Goal: Task Accomplishment & Management: Use online tool/utility

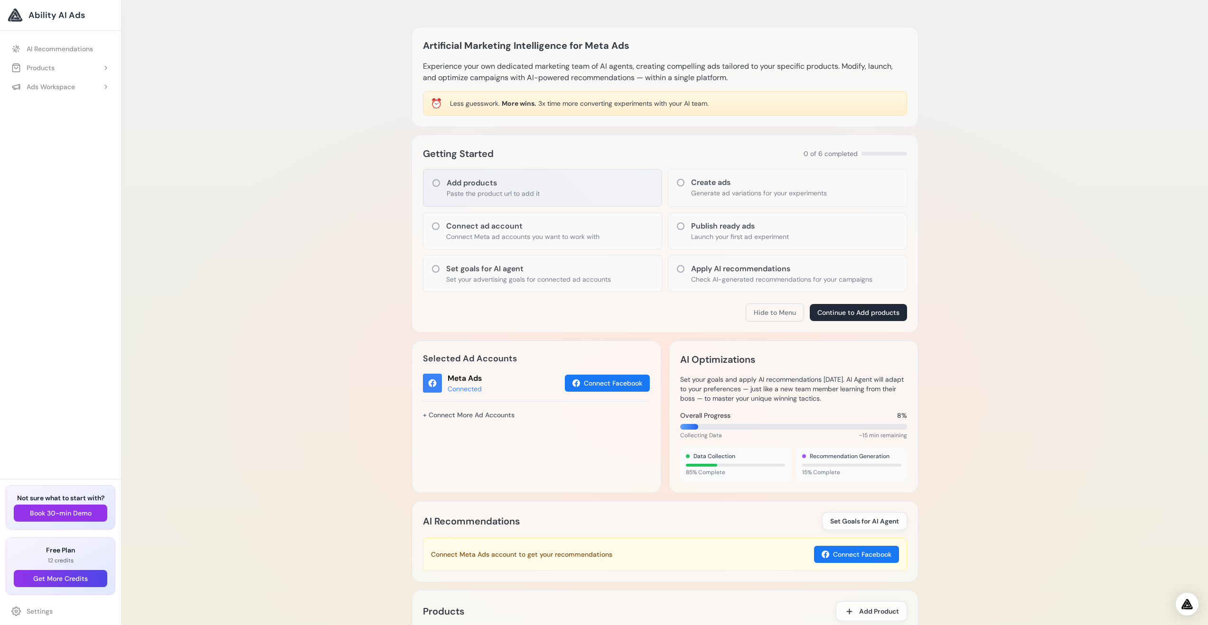
click at [438, 183] on icon at bounding box center [435, 182] width 9 height 9
click at [737, 186] on h3 "Create ads" at bounding box center [759, 182] width 136 height 11
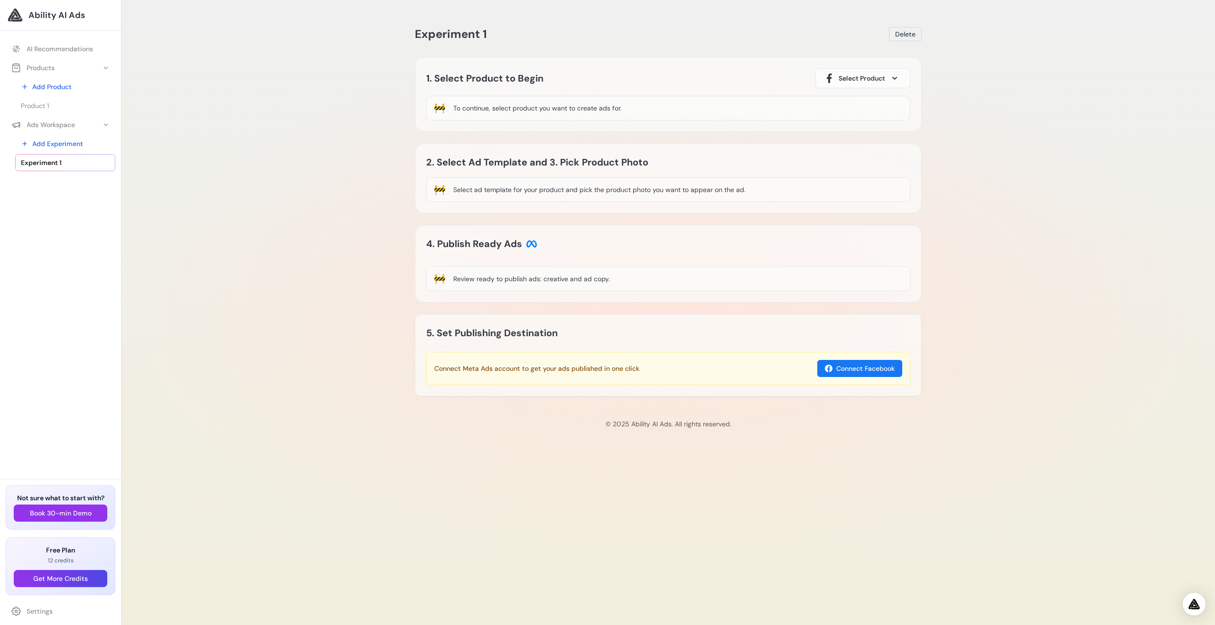
click at [536, 113] on div "🚧 To continue, select product you want to create ads for." at bounding box center [668, 108] width 484 height 25
click at [554, 108] on div "To continue, select product you want to create ads for." at bounding box center [537, 107] width 168 height 9
click at [851, 372] on button "Connect Facebook" at bounding box center [859, 368] width 85 height 17
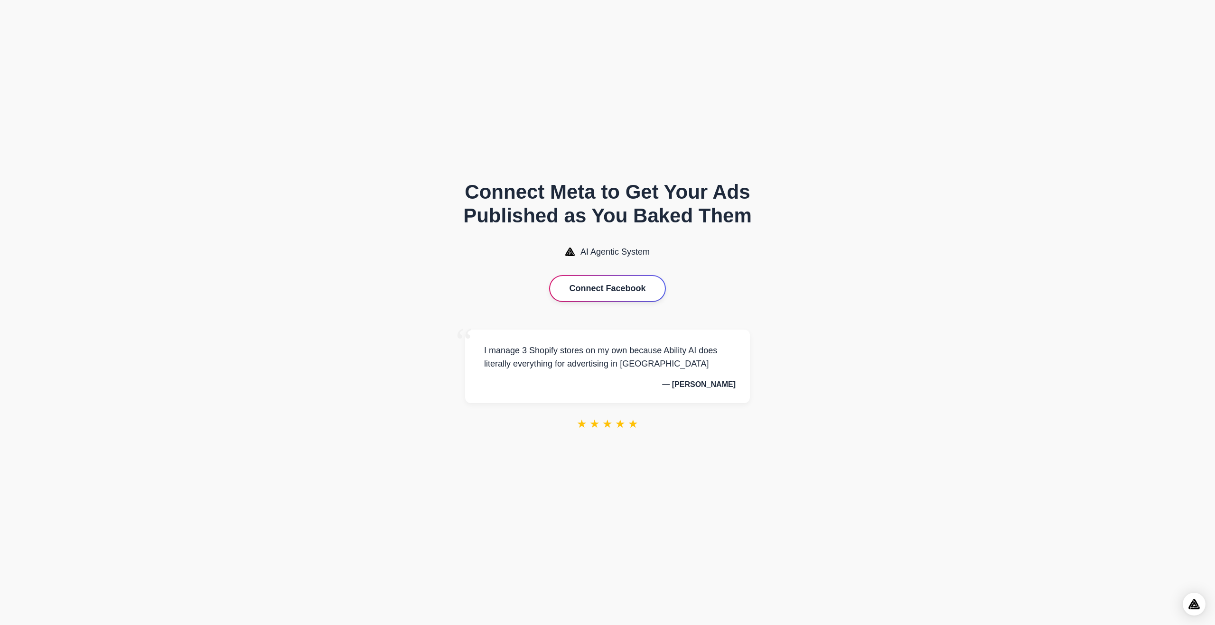
click at [605, 289] on button "Connect Facebook" at bounding box center [607, 288] width 114 height 25
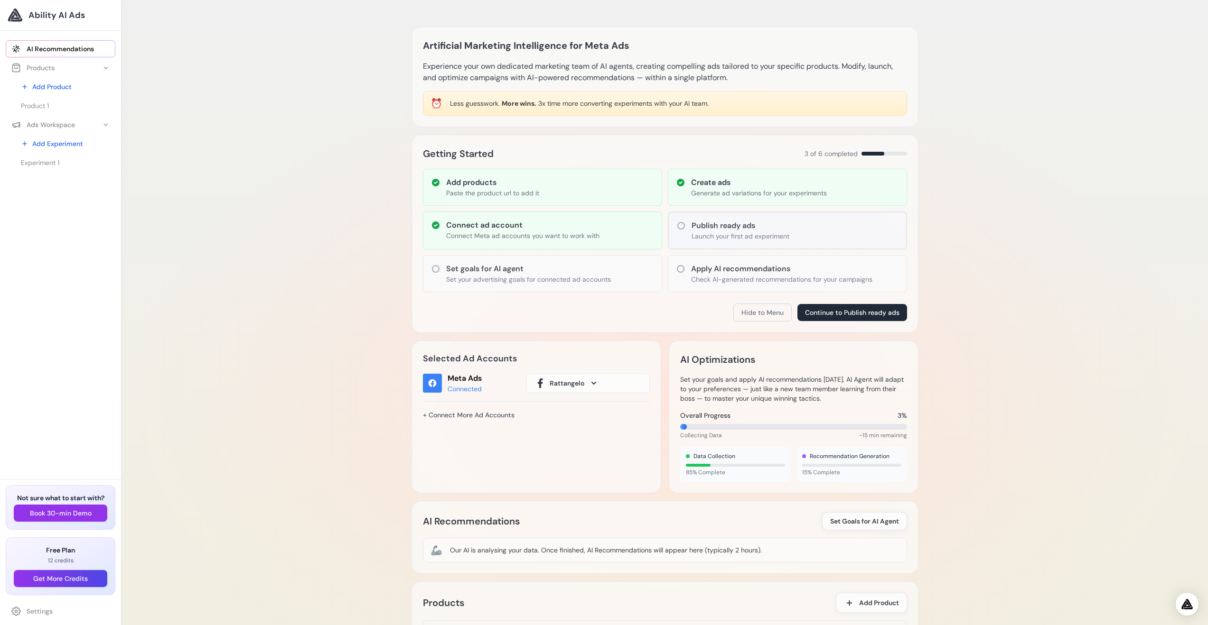
click at [594, 384] on icon at bounding box center [593, 383] width 5 height 3
click at [600, 362] on h2 "Selected Ad Accounts" at bounding box center [536, 358] width 227 height 13
click at [735, 191] on p "Generate ad variations for your experiments" at bounding box center [759, 192] width 136 height 9
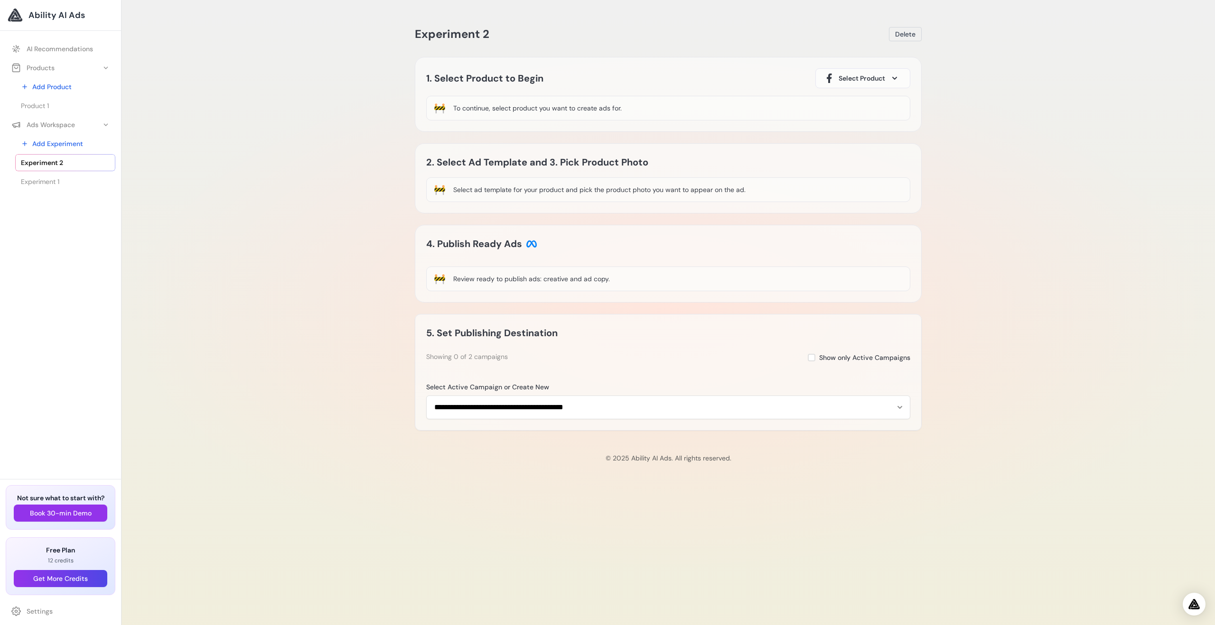
click at [636, 109] on div "🚧 To continue, select product you want to create ads for." at bounding box center [668, 108] width 484 height 25
click at [553, 108] on div "To continue, select product you want to create ads for." at bounding box center [537, 107] width 168 height 9
click at [898, 82] on span at bounding box center [894, 78] width 11 height 11
click at [734, 84] on div "1. Select Product to Begin Select Product Product 1" at bounding box center [668, 78] width 484 height 20
click at [521, 104] on div "To continue, select product you want to create ads for." at bounding box center [537, 107] width 168 height 9
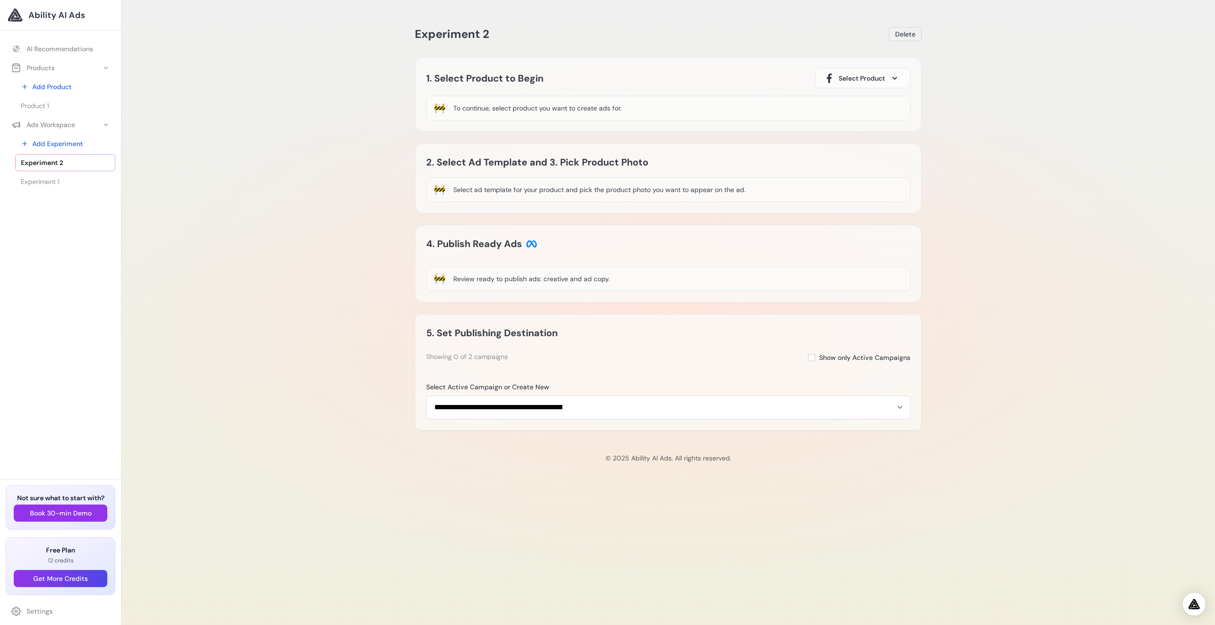
click at [521, 106] on div "To continue, select product you want to create ads for." at bounding box center [537, 107] width 168 height 9
click at [477, 82] on h2 "1. Select Product to Begin" at bounding box center [484, 78] width 117 height 15
click at [494, 112] on div "To continue, select product you want to create ads for." at bounding box center [537, 107] width 168 height 9
click at [442, 108] on div "🚧" at bounding box center [440, 108] width 12 height 13
click at [461, 108] on div "To continue, select product you want to create ads for." at bounding box center [537, 107] width 168 height 9
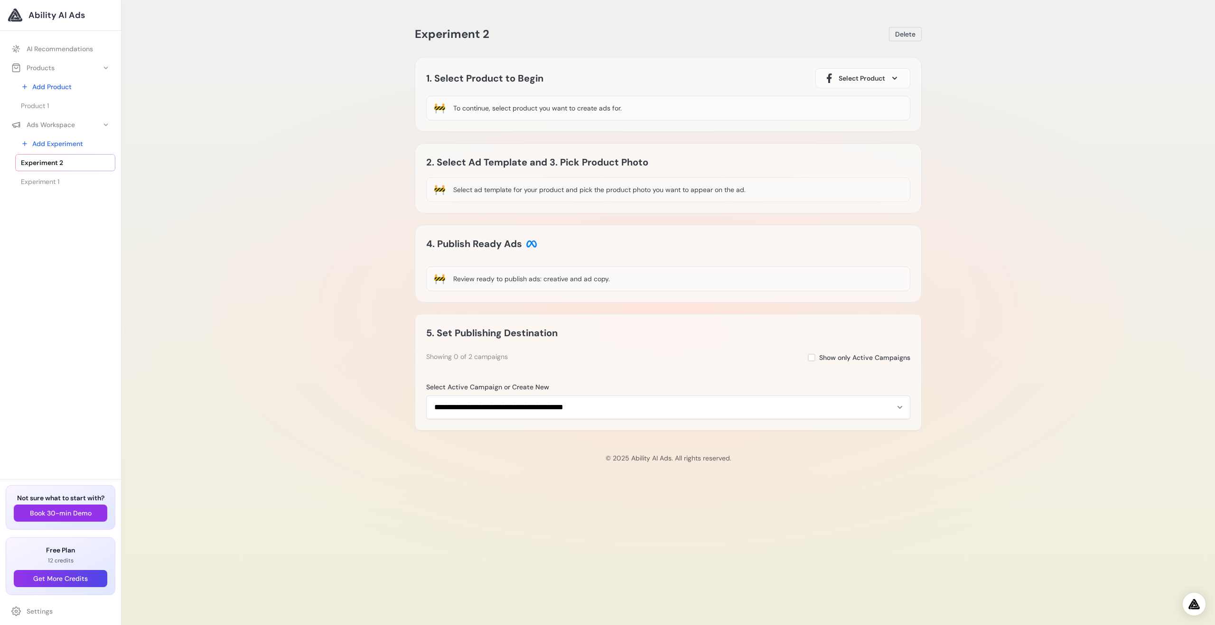
click at [461, 108] on div "To continue, select product you want to create ads for." at bounding box center [537, 107] width 168 height 9
click at [509, 125] on div "1. Select Product to Begin Select Product Product 1 🚧 To continue, select produ…" at bounding box center [668, 94] width 507 height 75
click at [628, 408] on select "**********" at bounding box center [668, 408] width 484 height 24
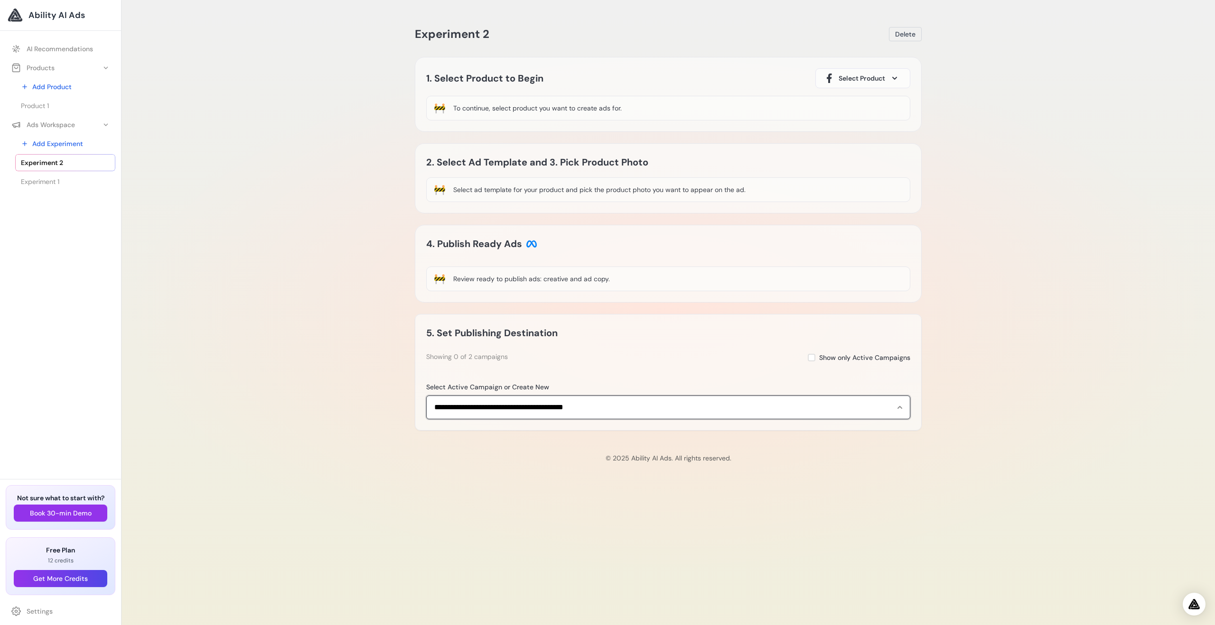
select select "**********"
click at [426, 396] on select "**********" at bounding box center [668, 408] width 484 height 24
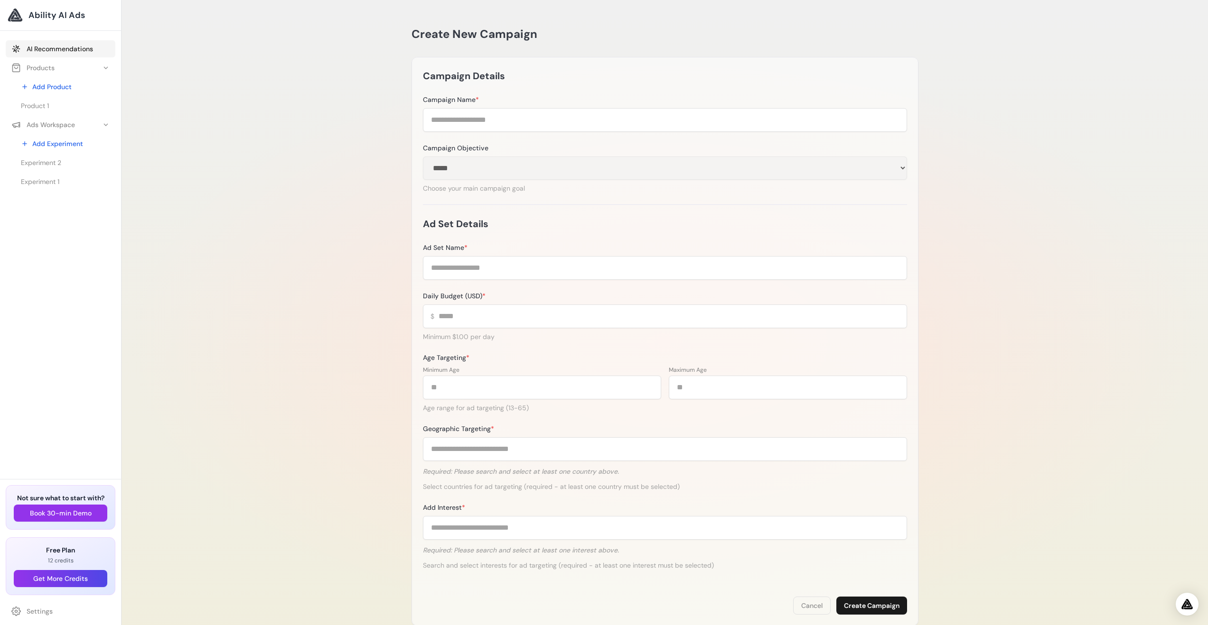
click at [80, 48] on link "AI Recommendations" at bounding box center [61, 48] width 110 height 17
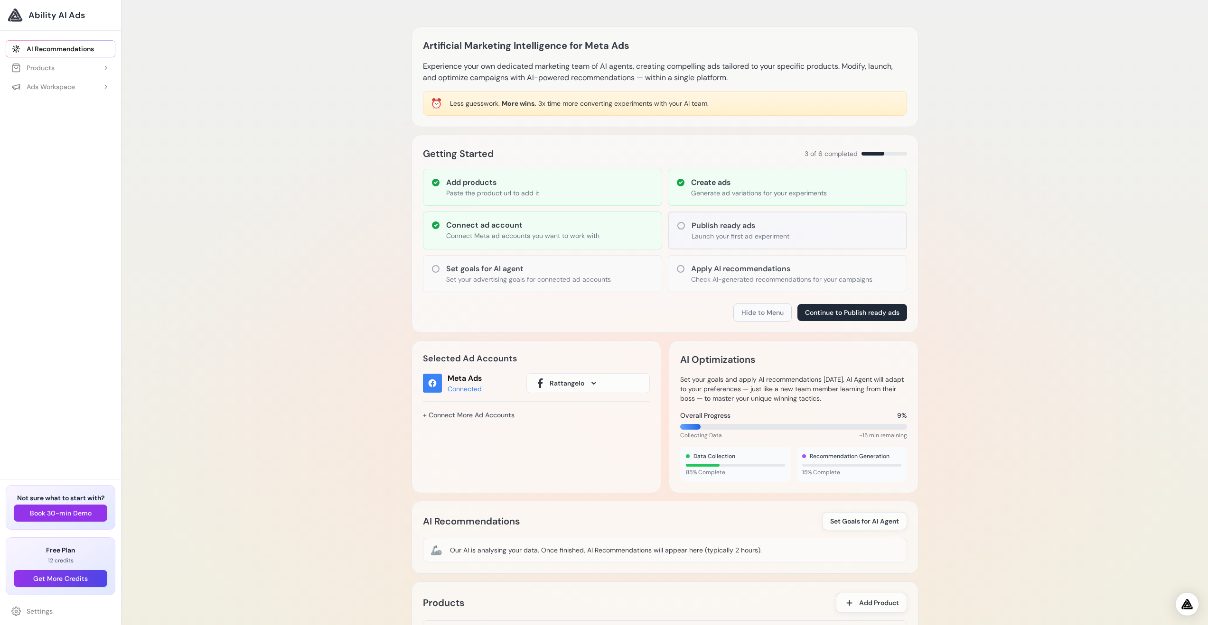
click at [767, 313] on button "Hide to Menu" at bounding box center [762, 313] width 58 height 18
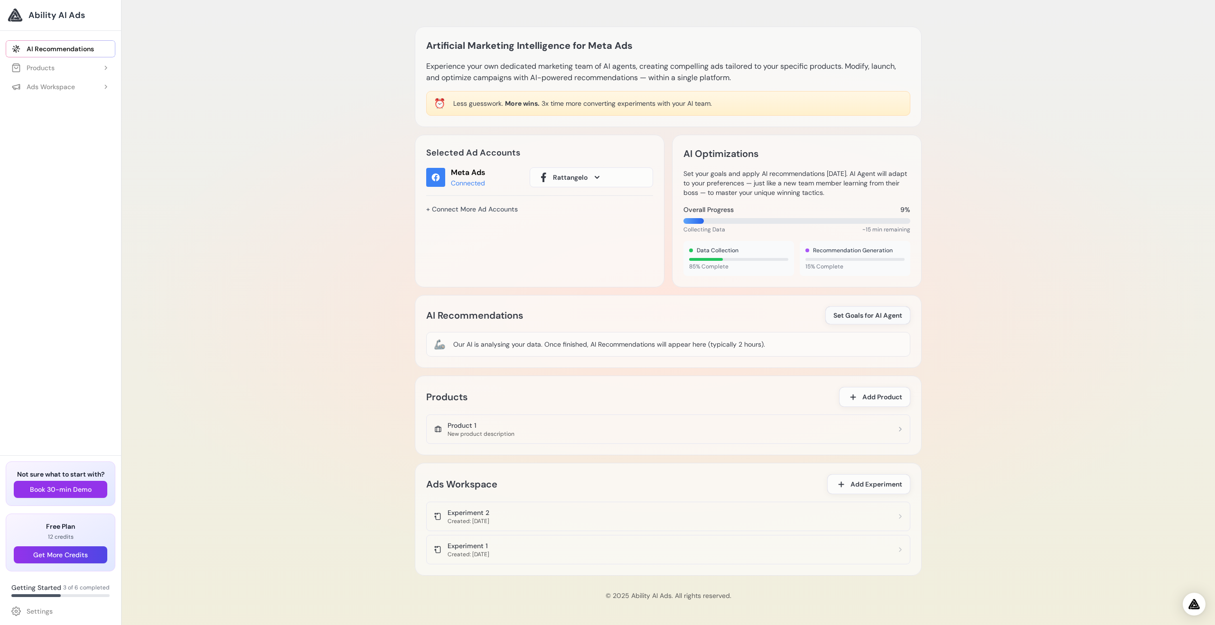
click at [882, 316] on span "Set Goals for AI Agent" at bounding box center [867, 315] width 69 height 9
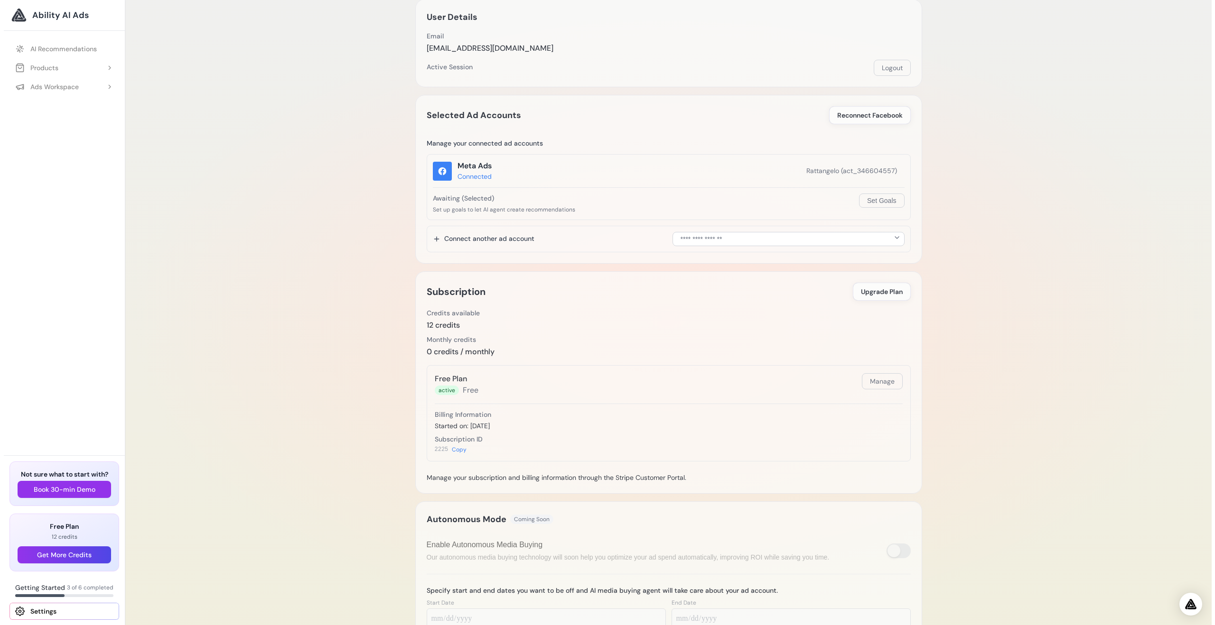
scroll to position [113, 0]
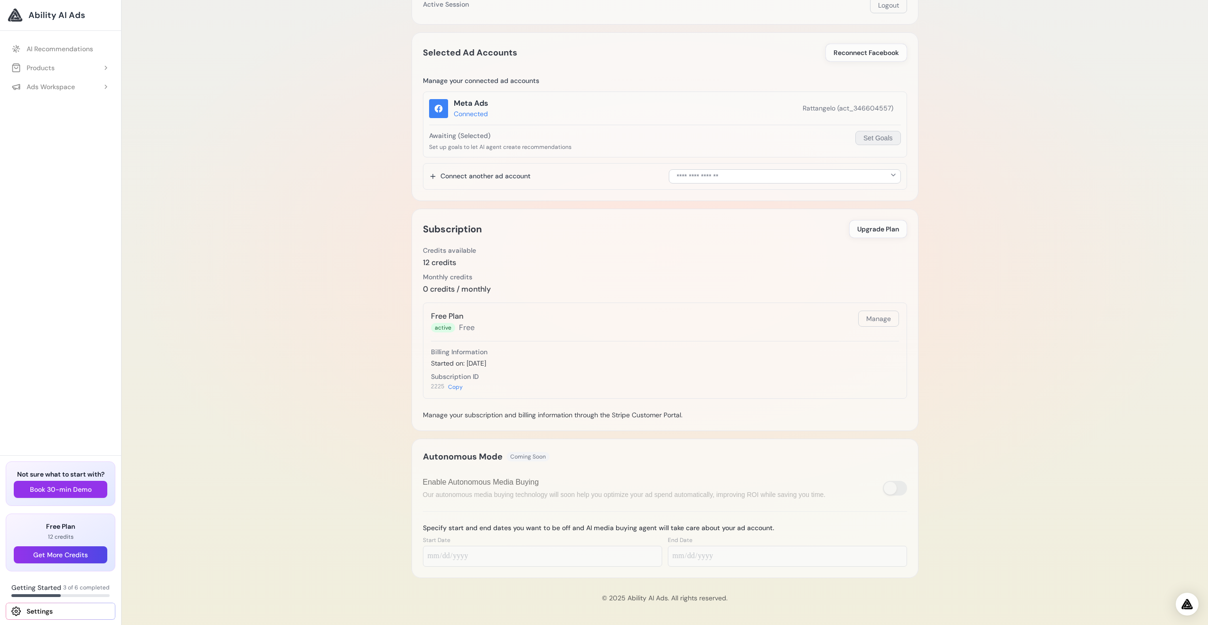
click at [869, 138] on button "Set Goals" at bounding box center [877, 138] width 45 height 14
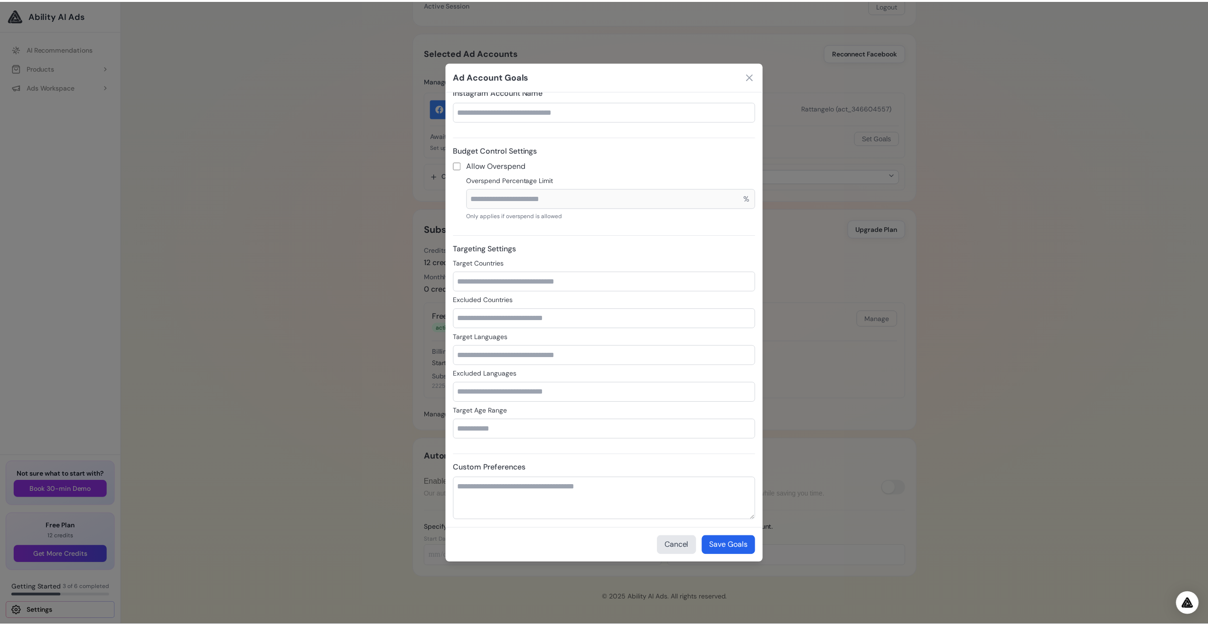
scroll to position [0, 0]
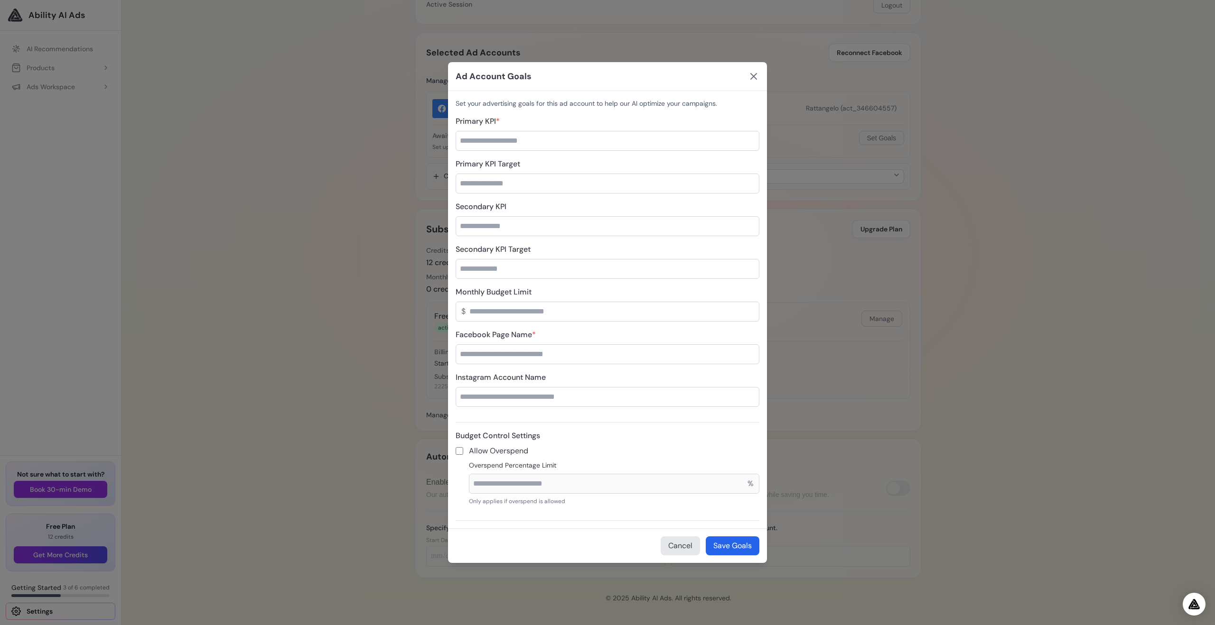
click at [750, 77] on icon at bounding box center [753, 76] width 11 height 11
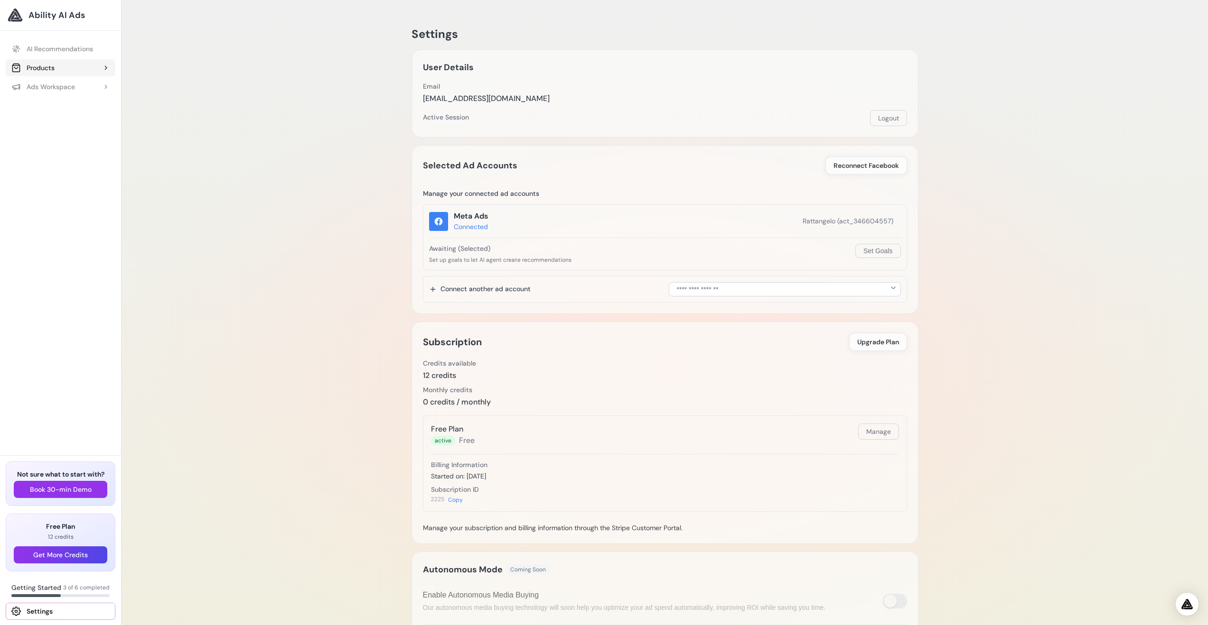
click at [83, 63] on button "Products" at bounding box center [61, 67] width 110 height 17
click at [60, 88] on link "Add Product" at bounding box center [65, 86] width 100 height 17
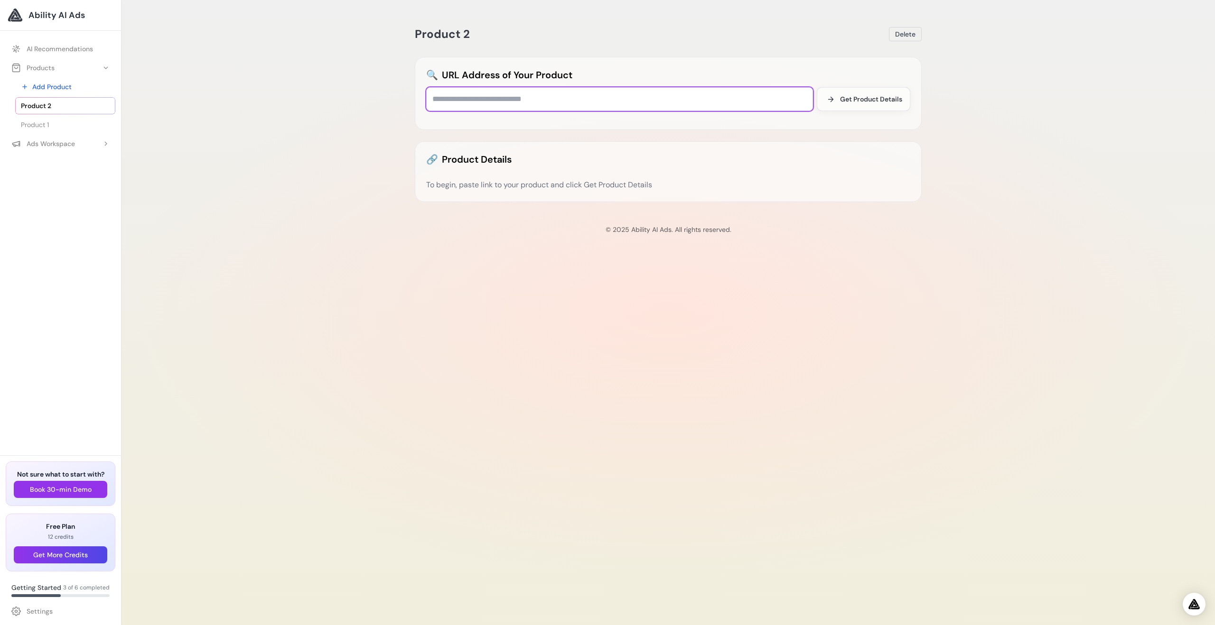
click at [471, 105] on input "text" at bounding box center [619, 99] width 387 height 24
paste input "**********"
type input "**********"
click at [879, 104] on button "Get Product Details" at bounding box center [863, 99] width 93 height 24
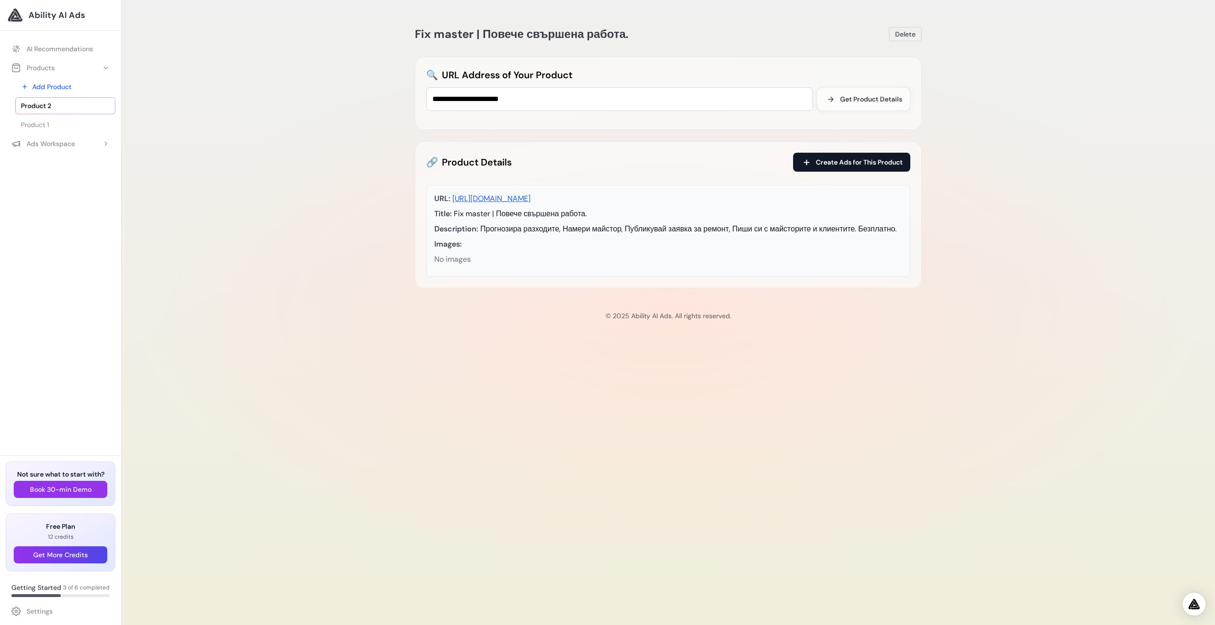
click at [860, 165] on span "Create Ads for This Product" at bounding box center [859, 162] width 87 height 9
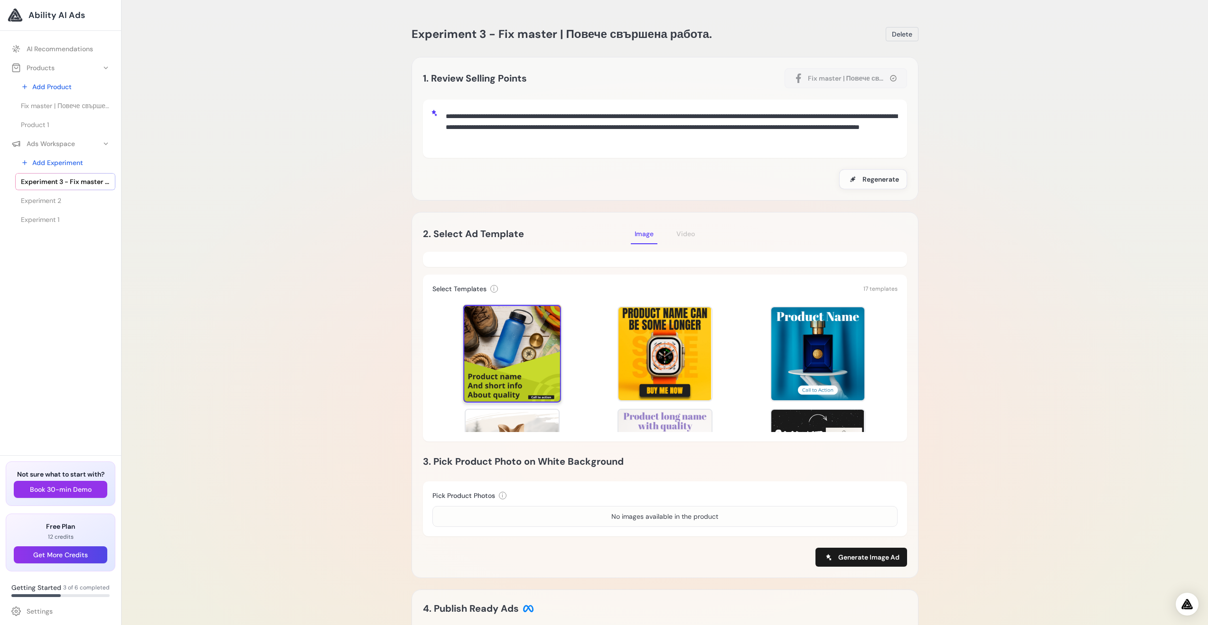
click at [510, 343] on div at bounding box center [512, 354] width 98 height 98
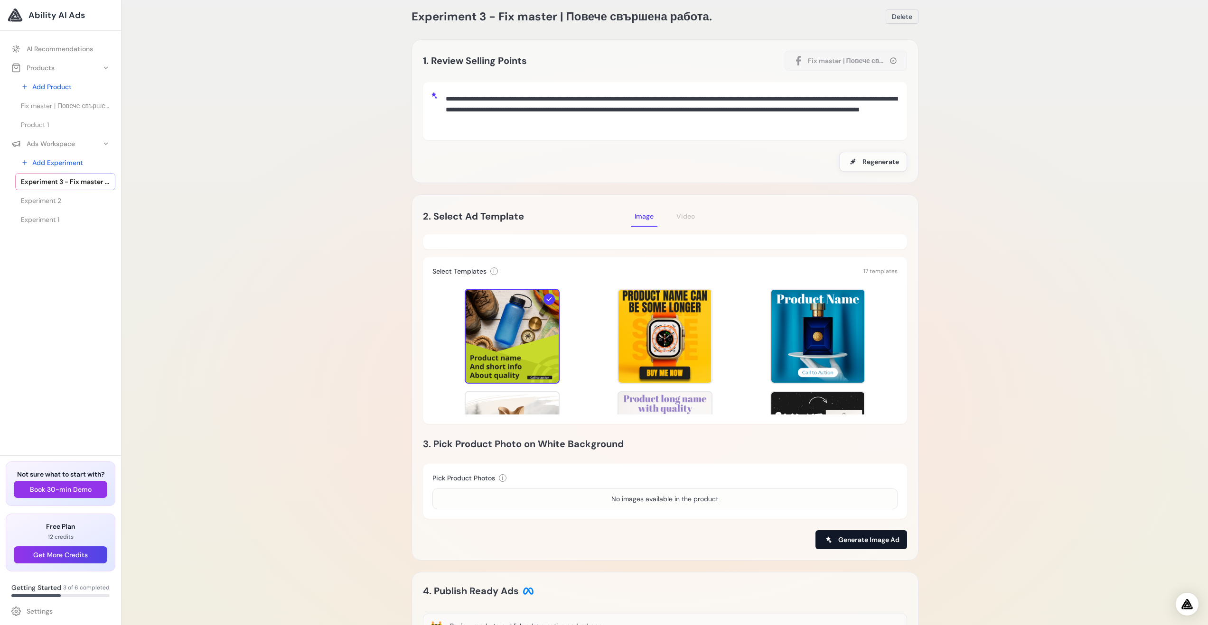
scroll to position [19, 0]
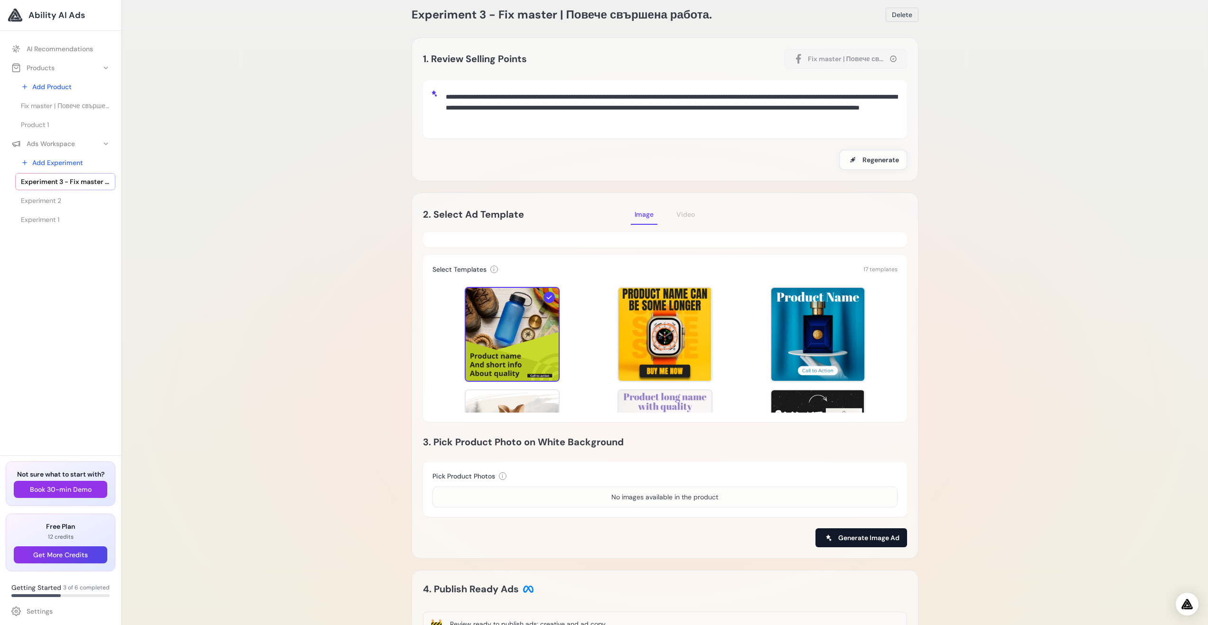
click at [867, 540] on span "Generate Image Ad" at bounding box center [868, 537] width 61 height 9
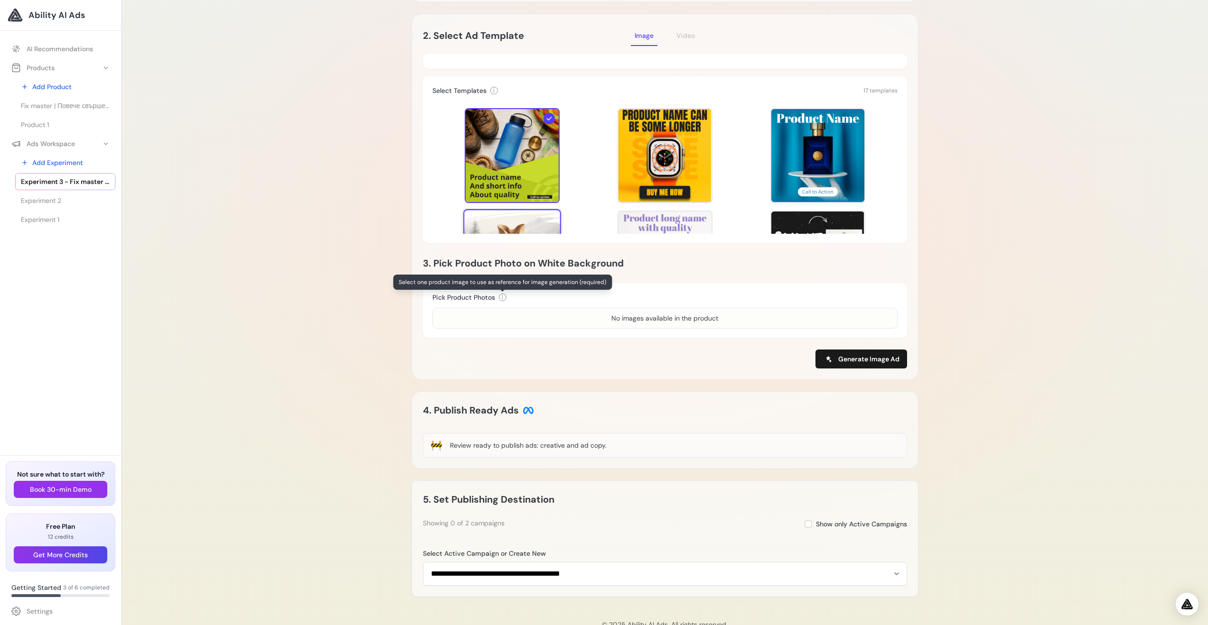
scroll to position [196, 0]
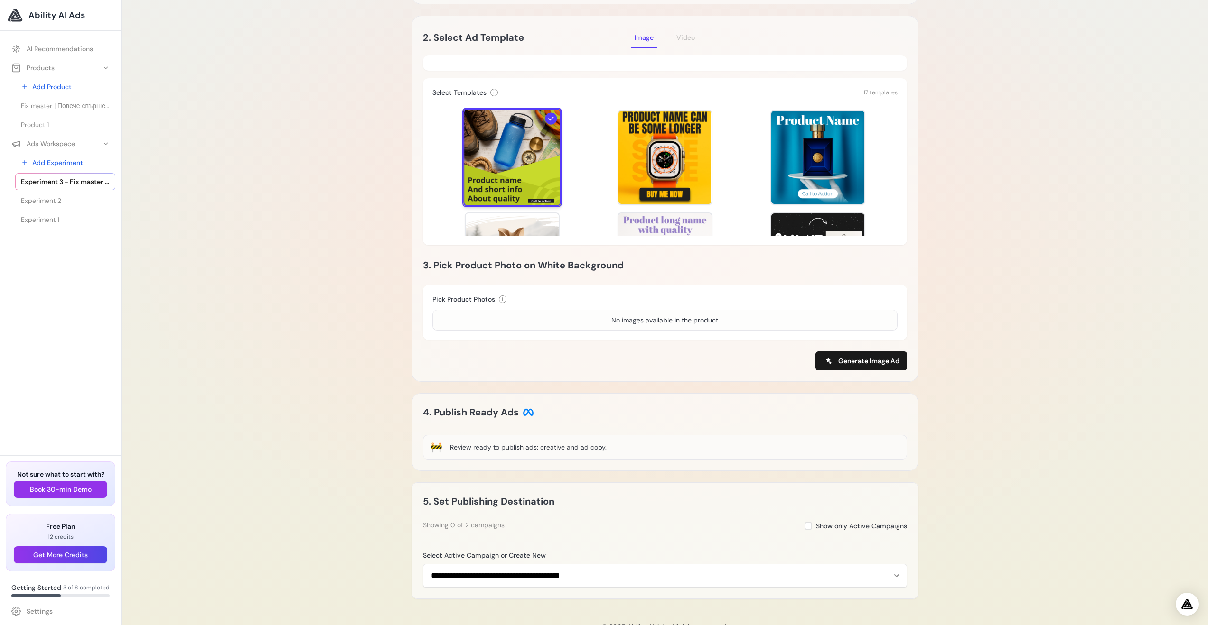
click at [511, 174] on div at bounding box center [512, 158] width 98 height 98
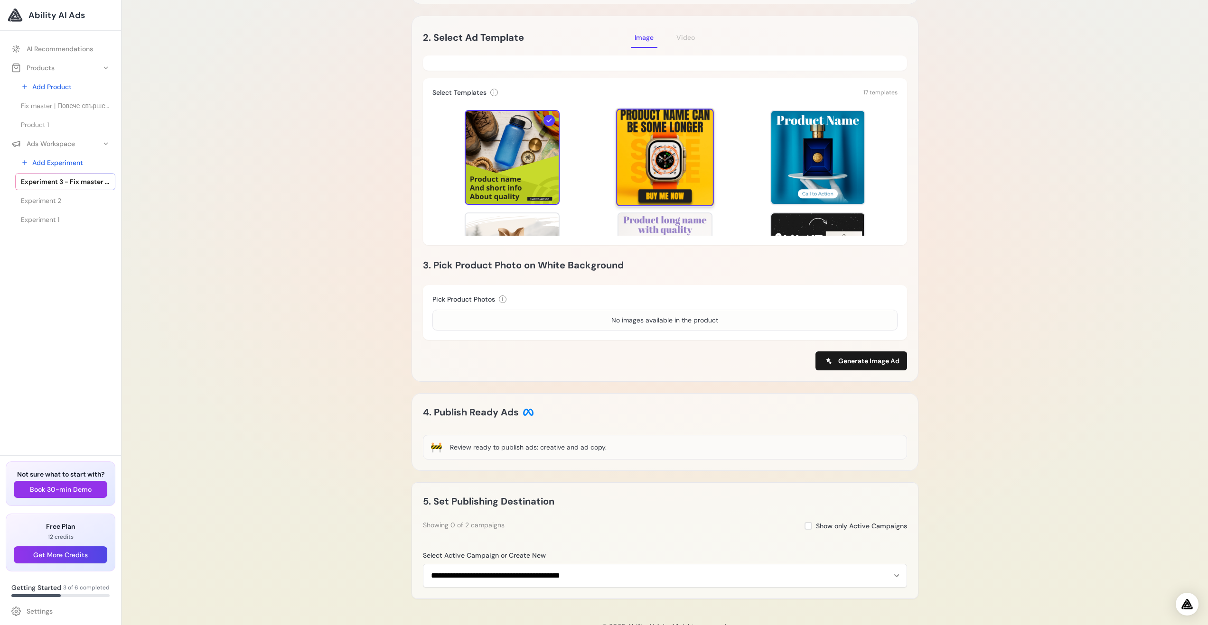
click at [633, 170] on div at bounding box center [665, 158] width 98 height 98
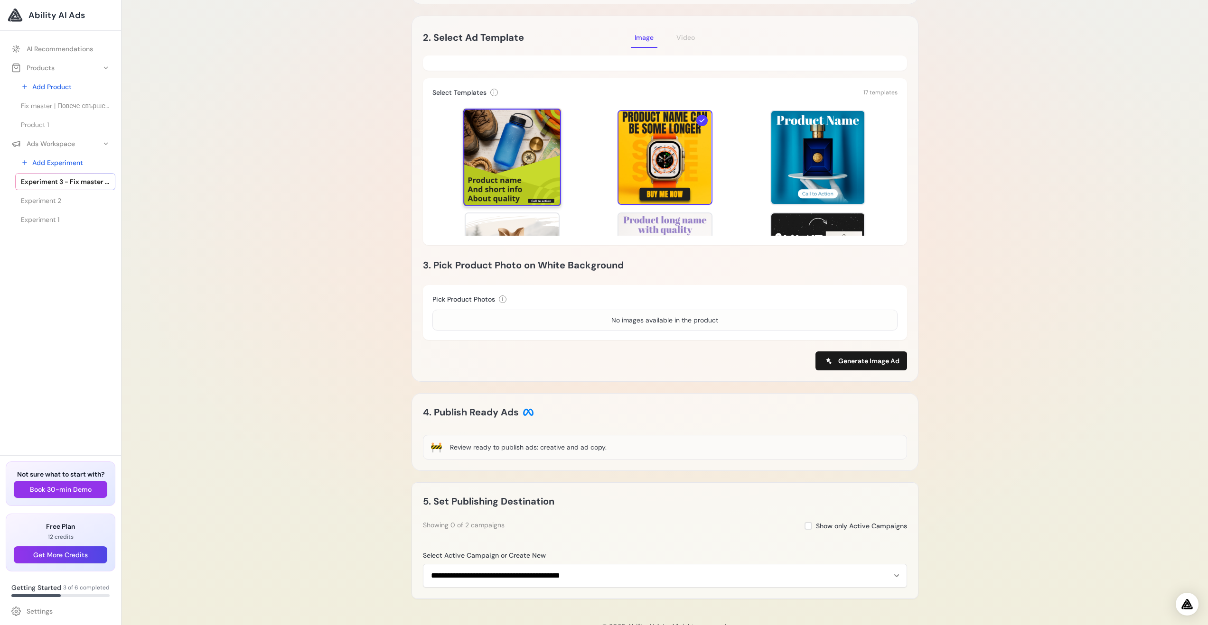
click at [502, 170] on div at bounding box center [512, 158] width 98 height 98
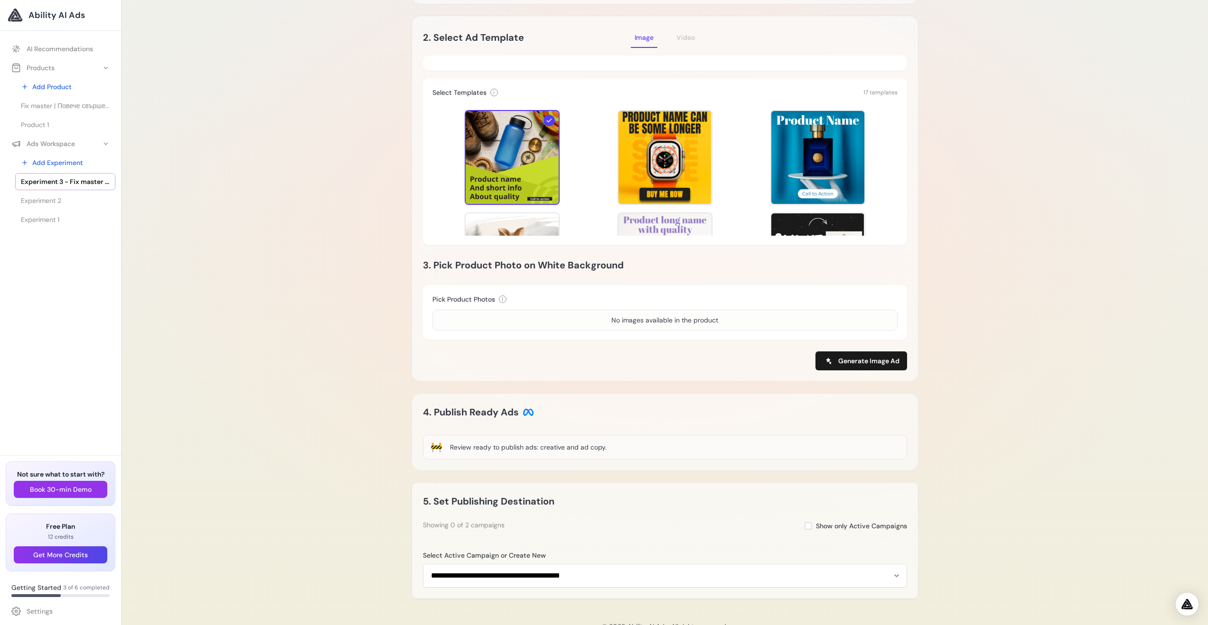
scroll to position [195, 0]
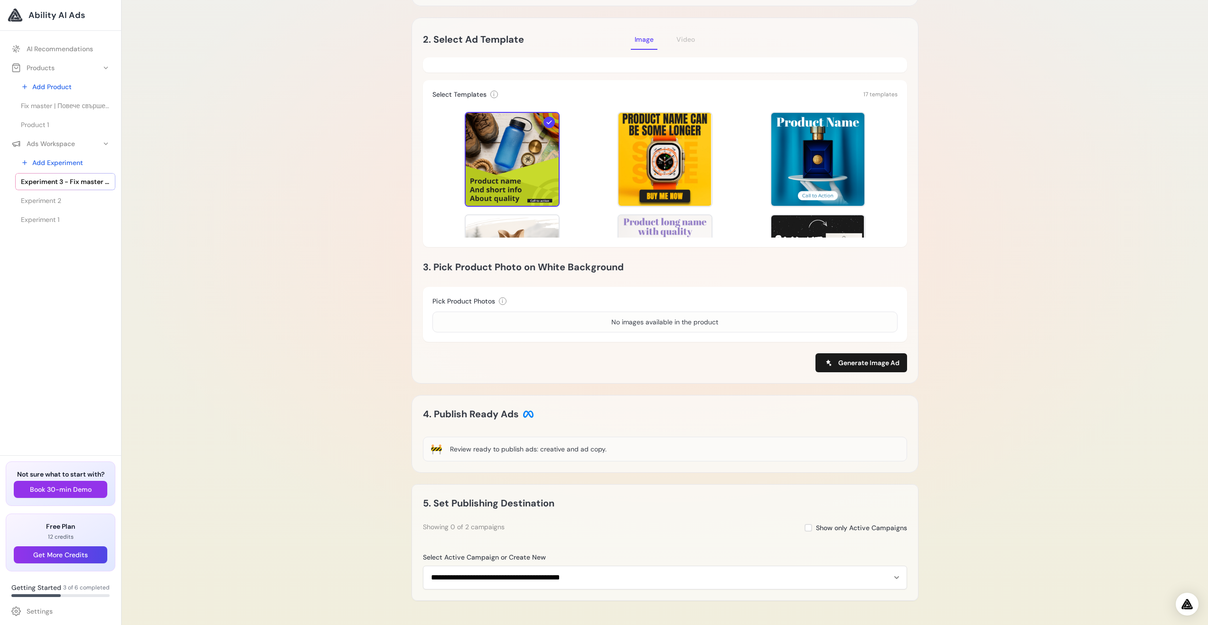
click at [620, 323] on div "No images available in the product" at bounding box center [664, 321] width 107 height 9
click at [858, 363] on span "Generate Image Ad" at bounding box center [868, 362] width 61 height 9
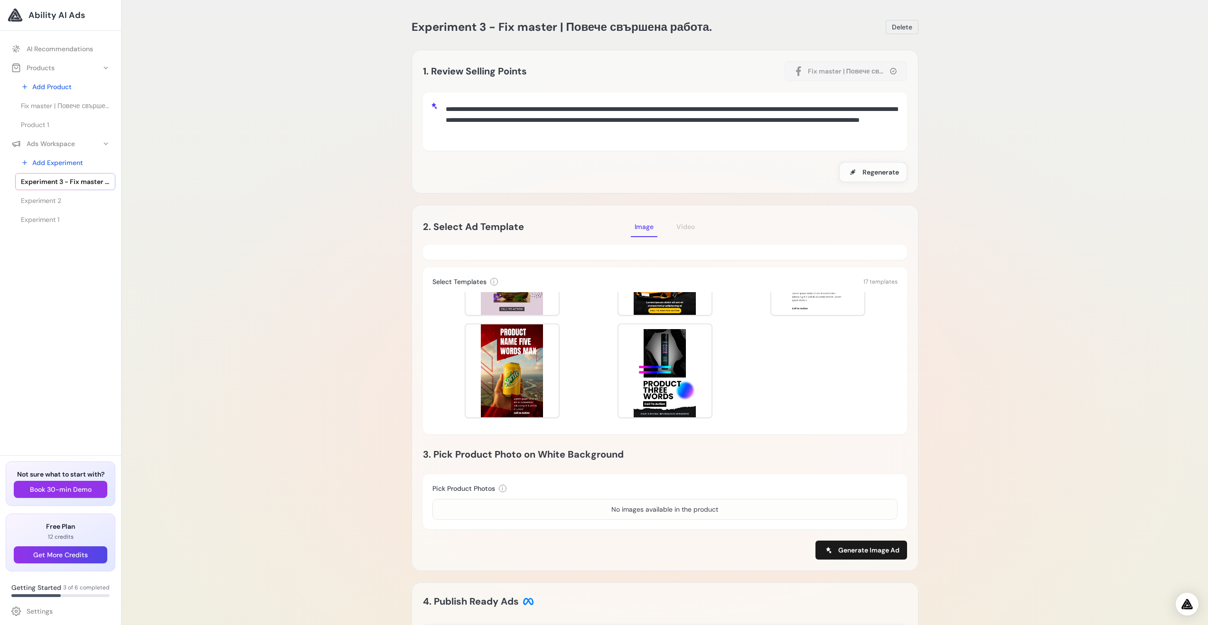
scroll to position [489, 0]
click at [672, 375] on div at bounding box center [665, 371] width 98 height 98
click at [841, 545] on button "Generate Image Ad" at bounding box center [861, 550] width 92 height 19
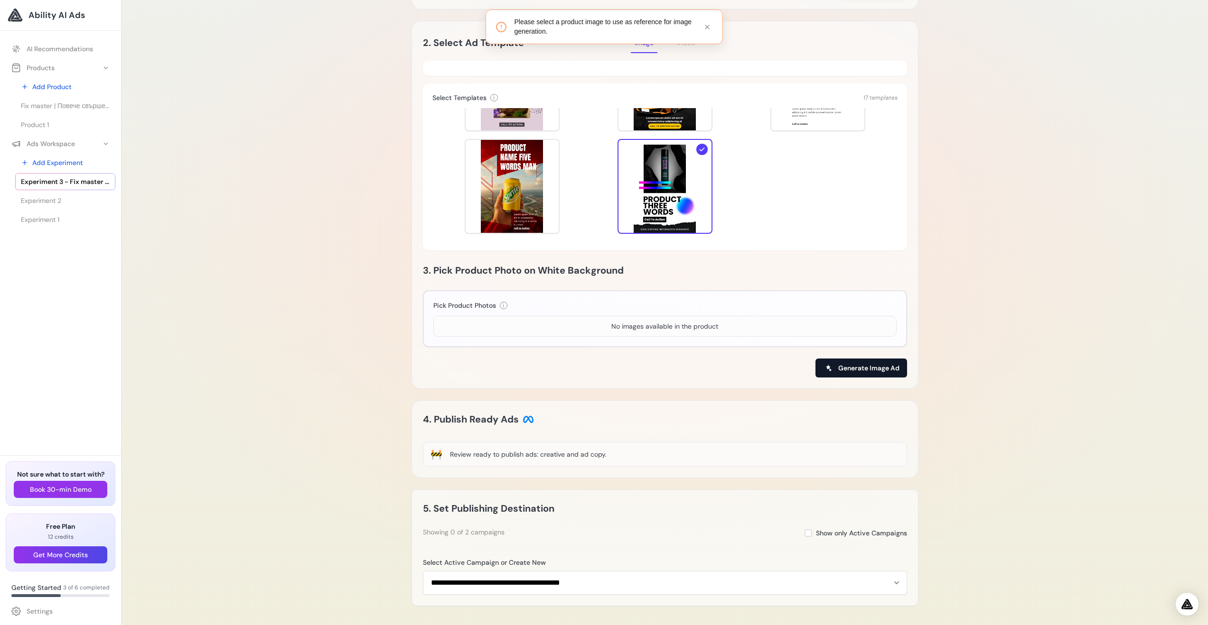
scroll to position [196, 0]
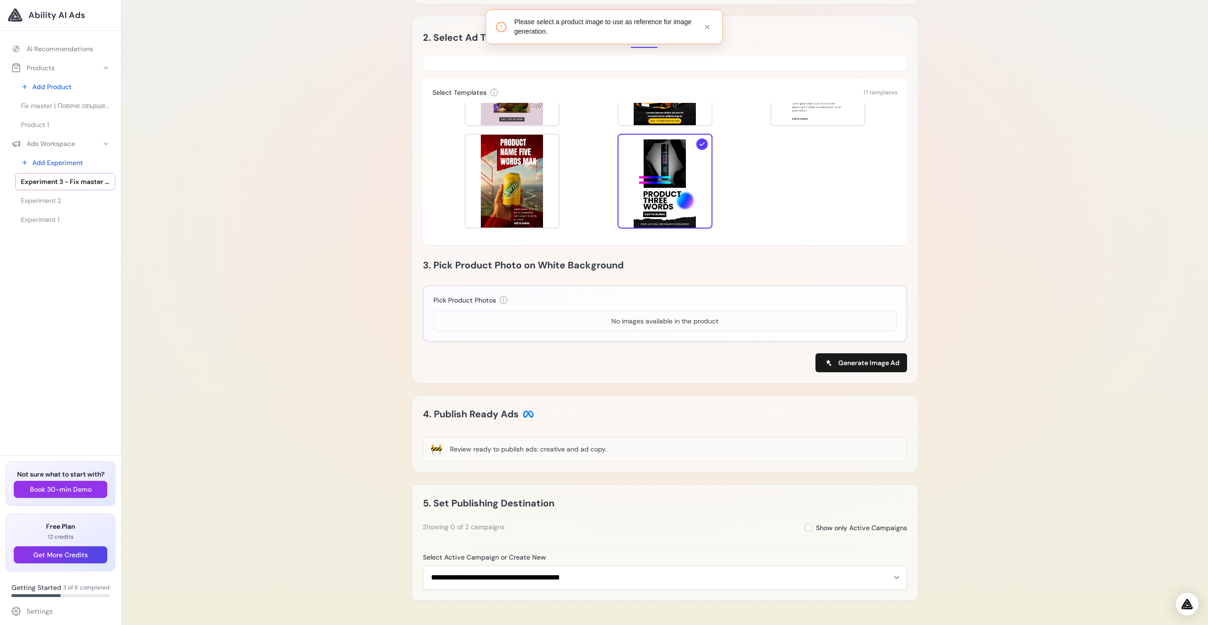
click at [599, 330] on div "No images available in the product" at bounding box center [664, 321] width 463 height 21
click at [611, 314] on div "No images available in the product" at bounding box center [664, 321] width 463 height 21
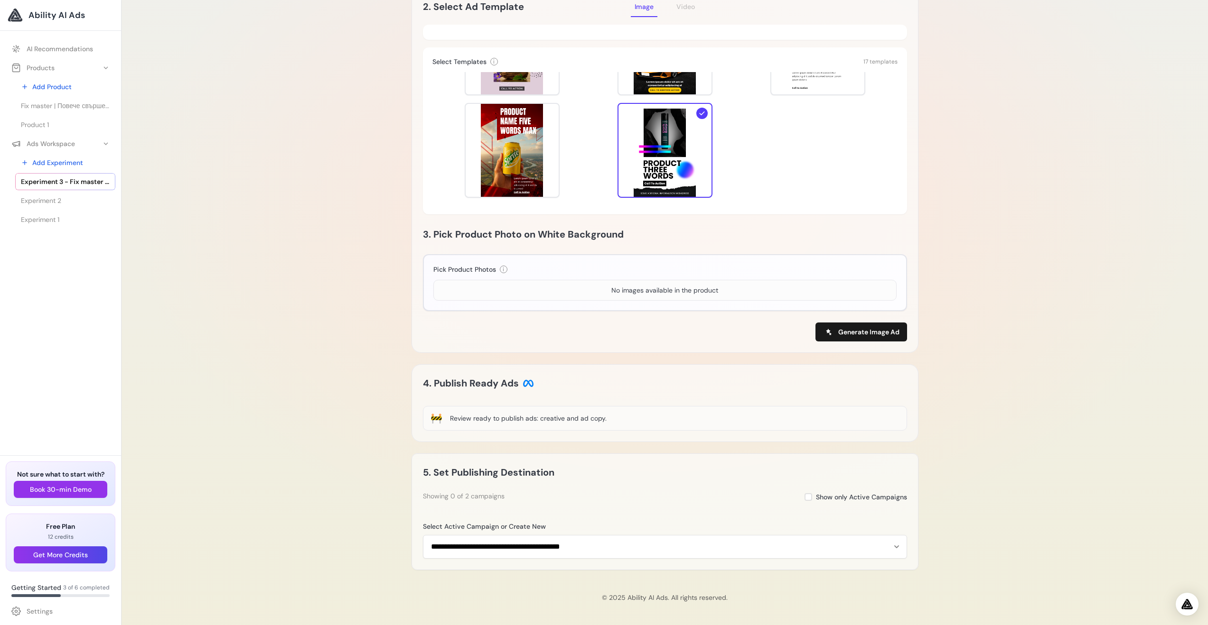
scroll to position [225, 0]
